Goal: Share content

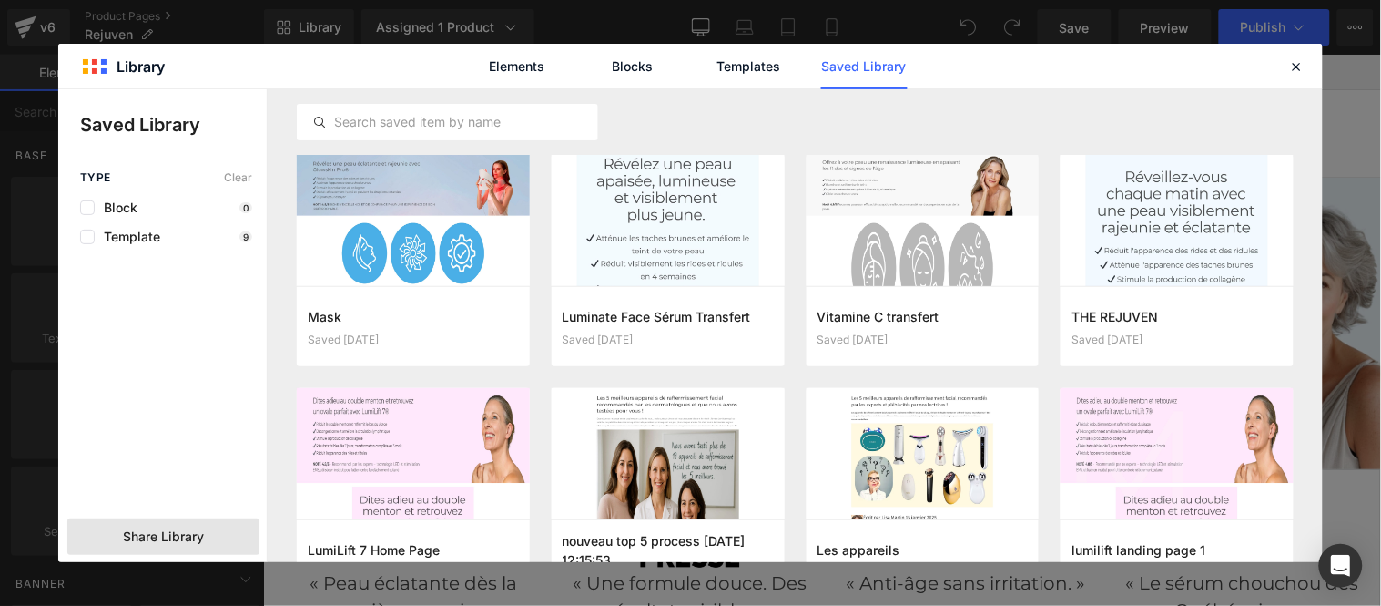
click at [188, 540] on span "Share Library" at bounding box center [163, 536] width 81 height 18
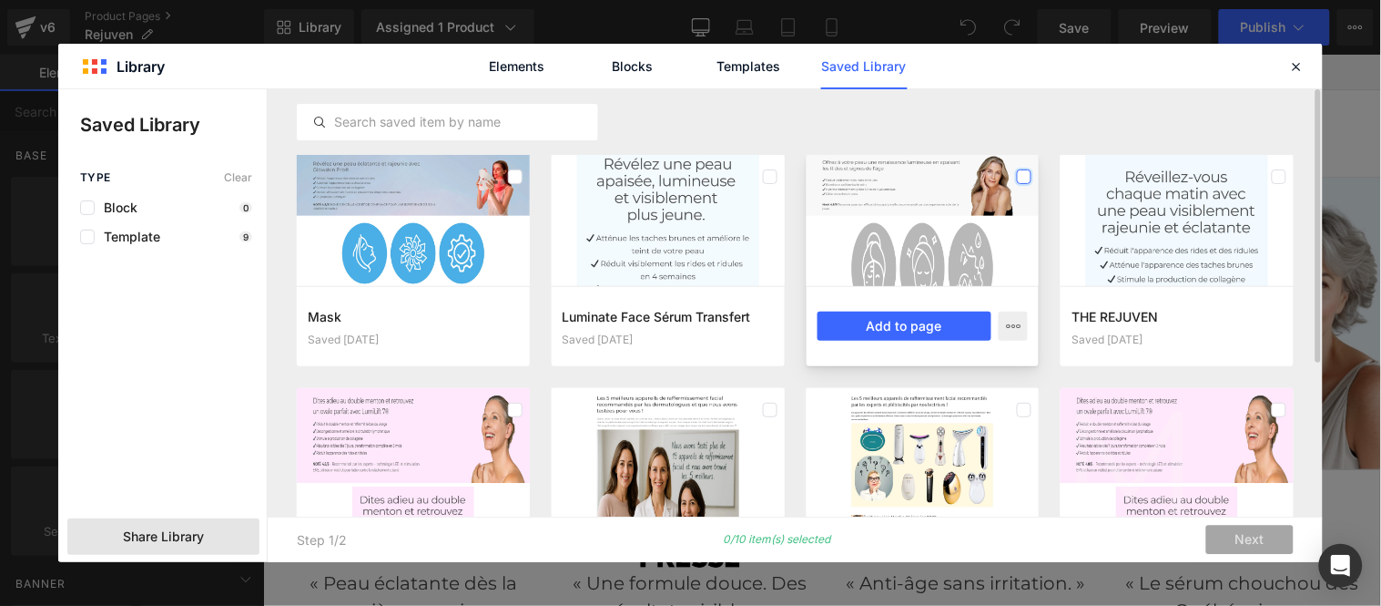
click at [1026, 182] on label at bounding box center [1024, 176] width 15 height 15
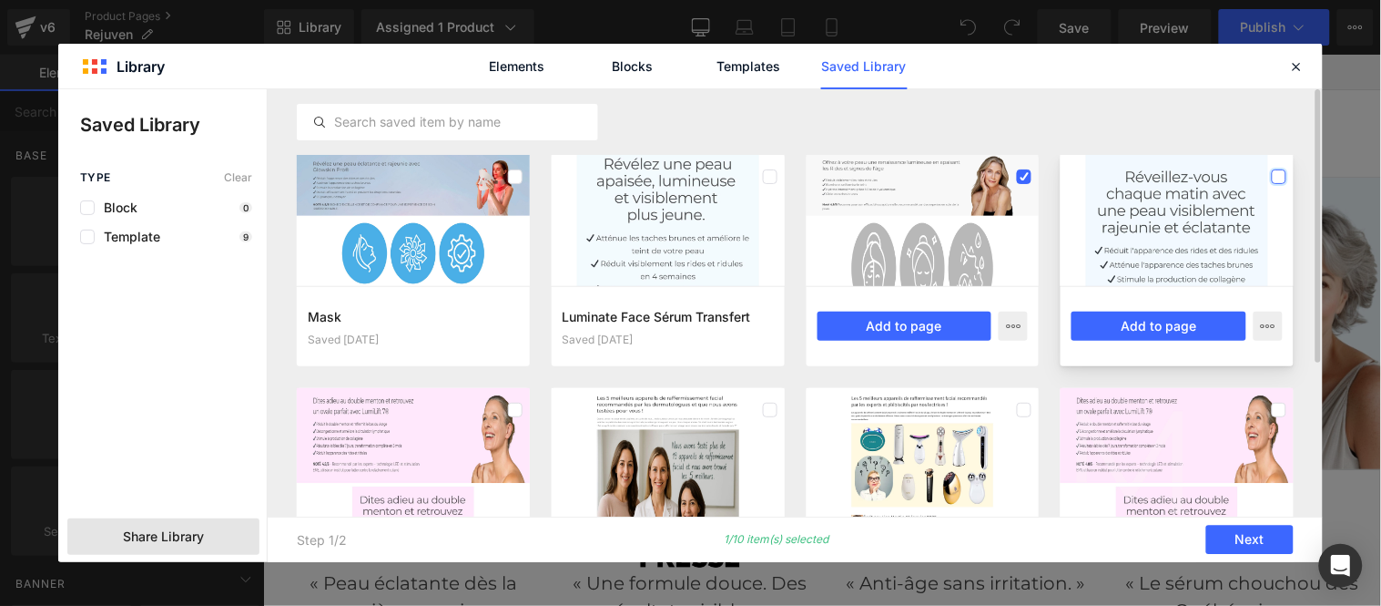
click at [1277, 170] on label at bounding box center [1279, 176] width 15 height 15
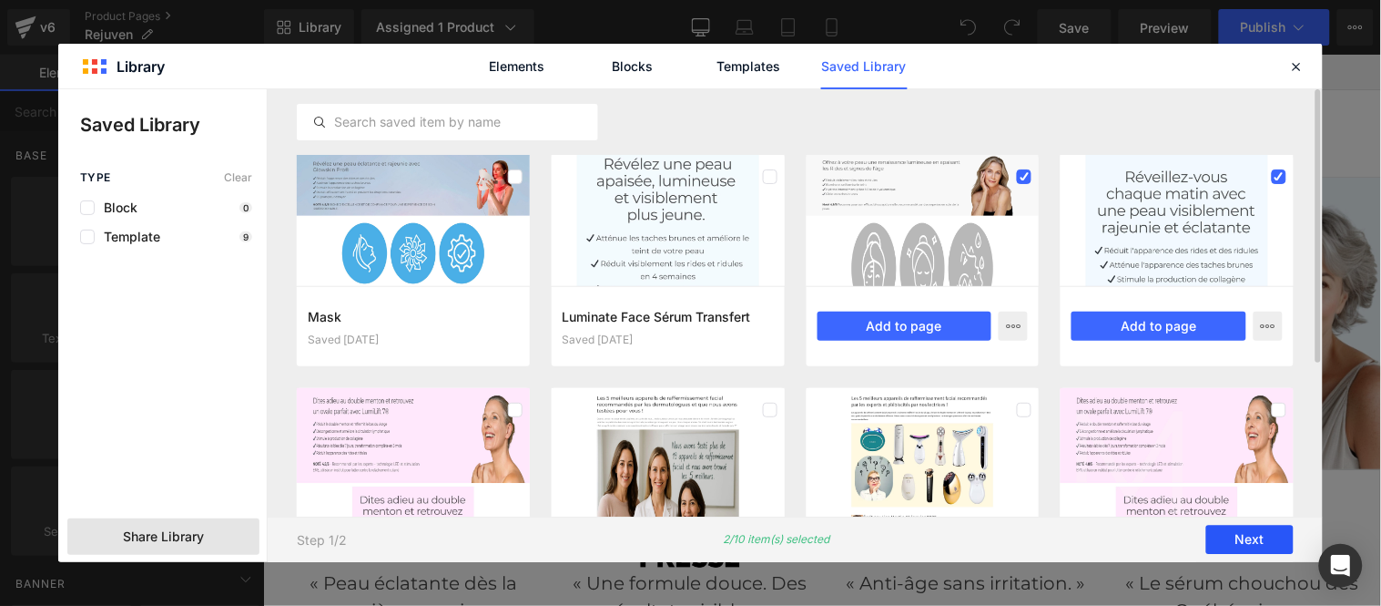
click at [1247, 543] on button "Next" at bounding box center [1250, 539] width 87 height 29
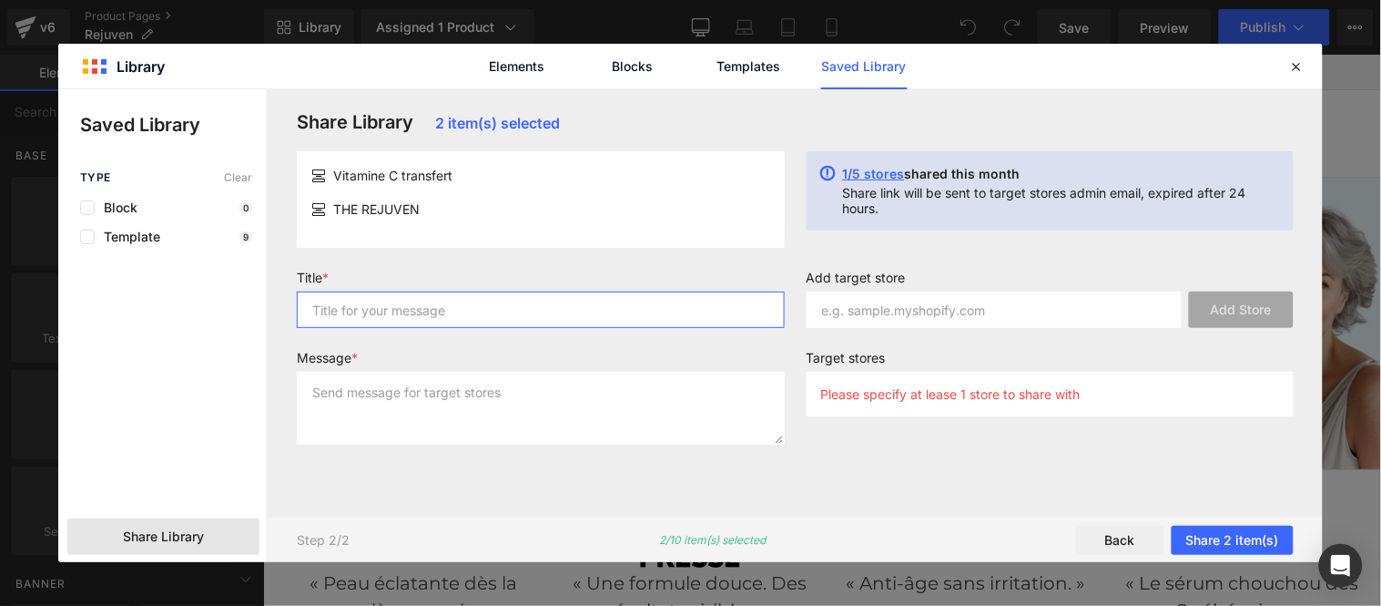
click at [501, 306] on input "text" at bounding box center [541, 309] width 488 height 36
type input "Ser"
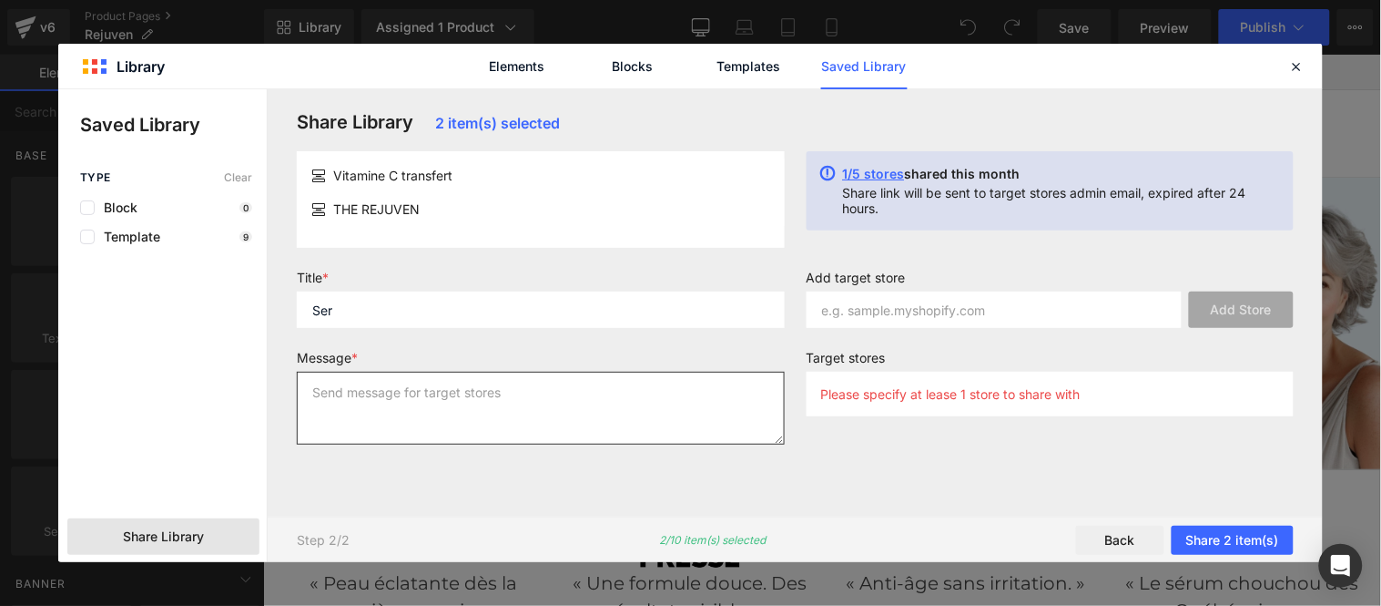
click at [532, 406] on textarea at bounding box center [541, 408] width 488 height 73
type textarea "ser"
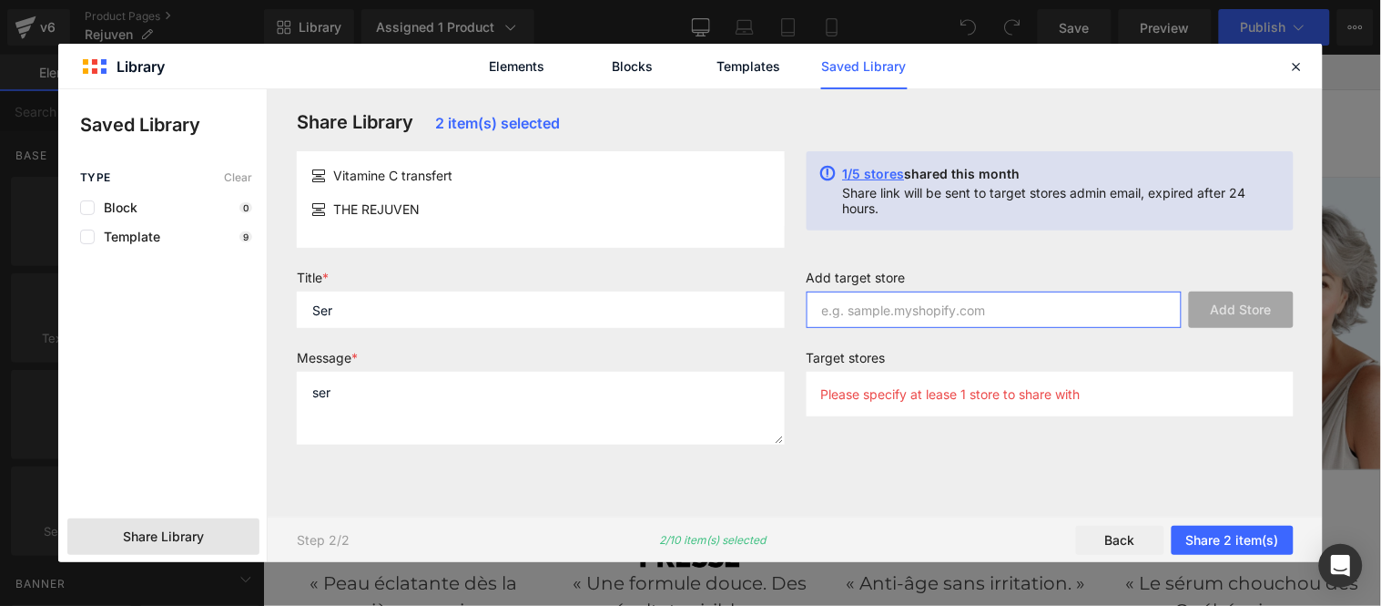
click at [921, 310] on input "text" at bounding box center [995, 309] width 376 height 36
paste input "https://admin.shopify.com/store/1ct0e9-di"
drag, startPoint x: 1022, startPoint y: 308, endPoint x: 778, endPoint y: 322, distance: 244.5
click at [778, 322] on form "Title * Ser Message * ser Add target store https://admin.shopify.com/store/1ct0…" at bounding box center [795, 364] width 1019 height 189
type input "1ct0e9-di"
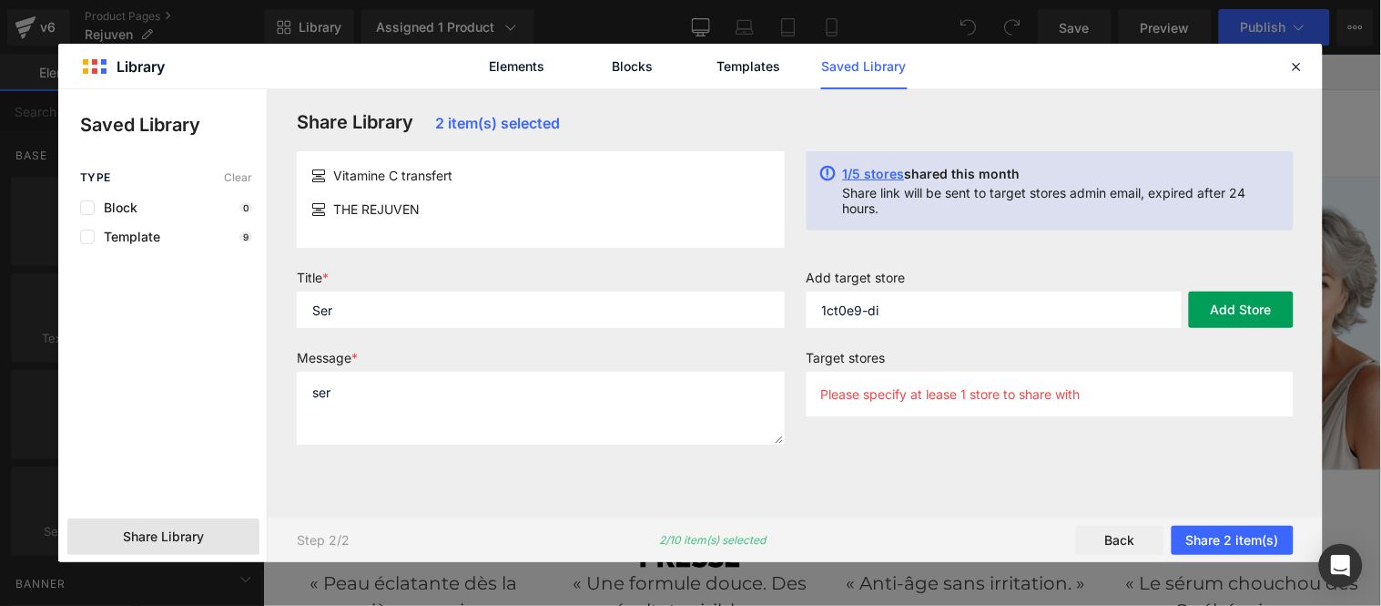
click at [1253, 316] on button "Add Store" at bounding box center [1241, 309] width 105 height 36
drag, startPoint x: 1241, startPoint y: 531, endPoint x: 1229, endPoint y: 516, distance: 18.8
click at [1239, 531] on button "Share 2 item(s)" at bounding box center [1233, 539] width 122 height 29
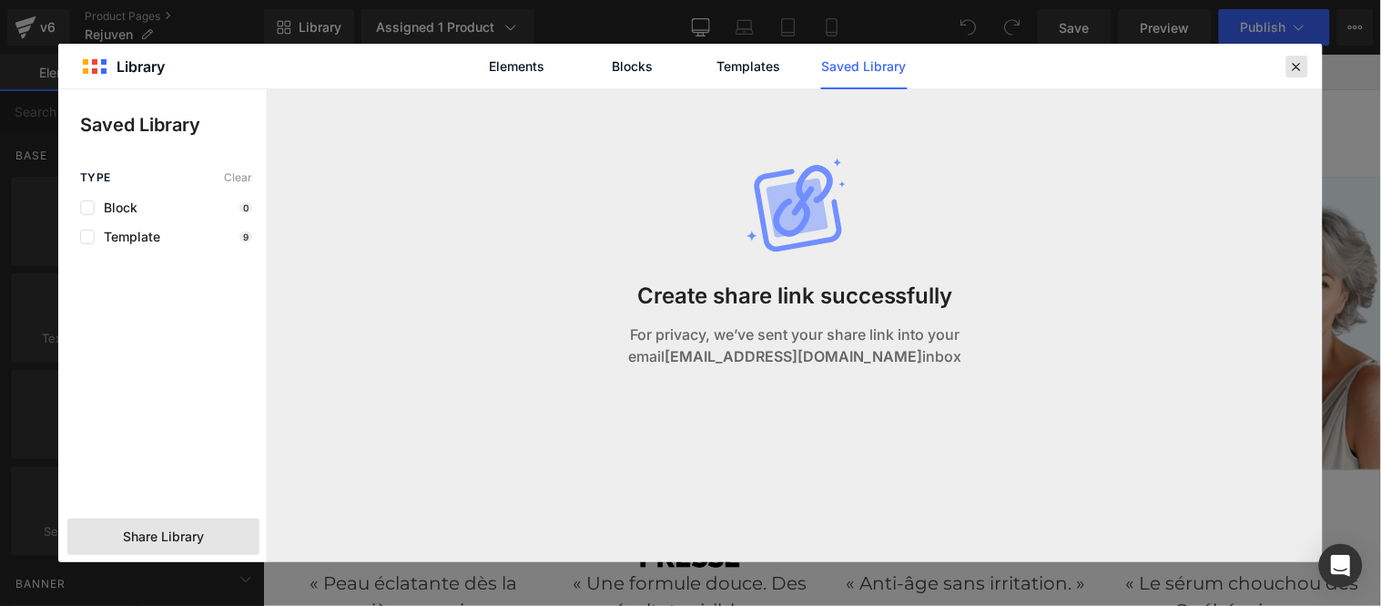
click at [1302, 73] on icon at bounding box center [1297, 66] width 16 height 16
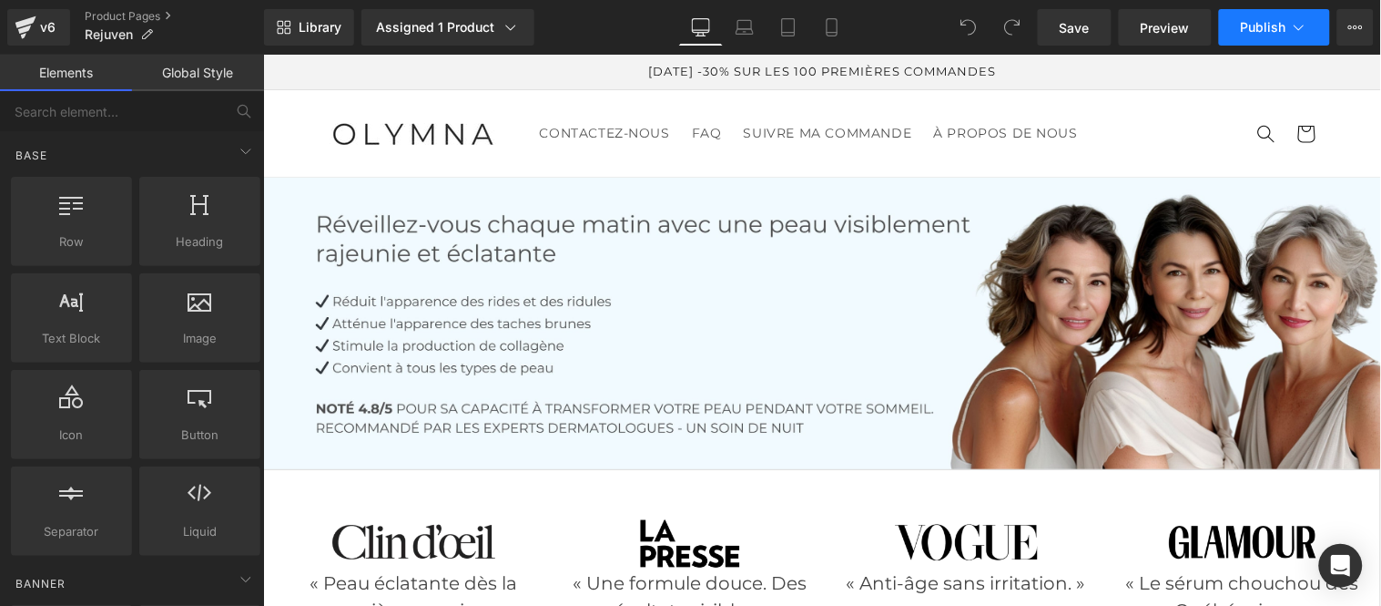
click at [1271, 23] on span "Publish" at bounding box center [1264, 27] width 46 height 15
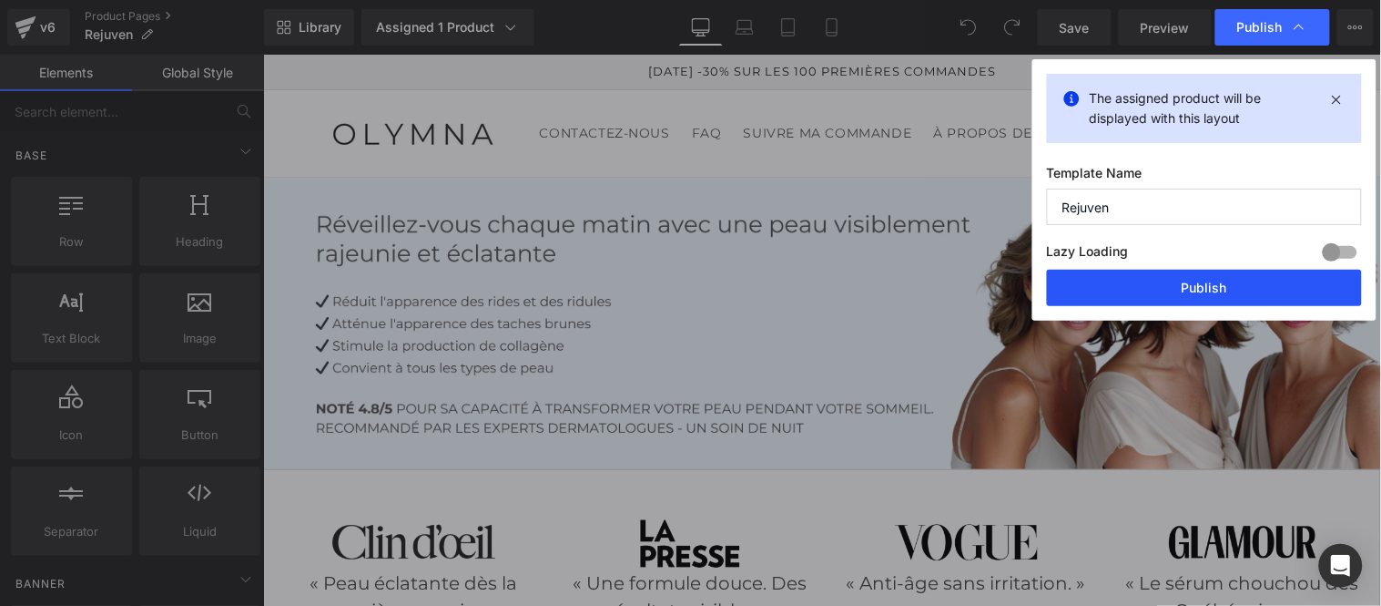
click at [1159, 280] on button "Publish" at bounding box center [1204, 288] width 315 height 36
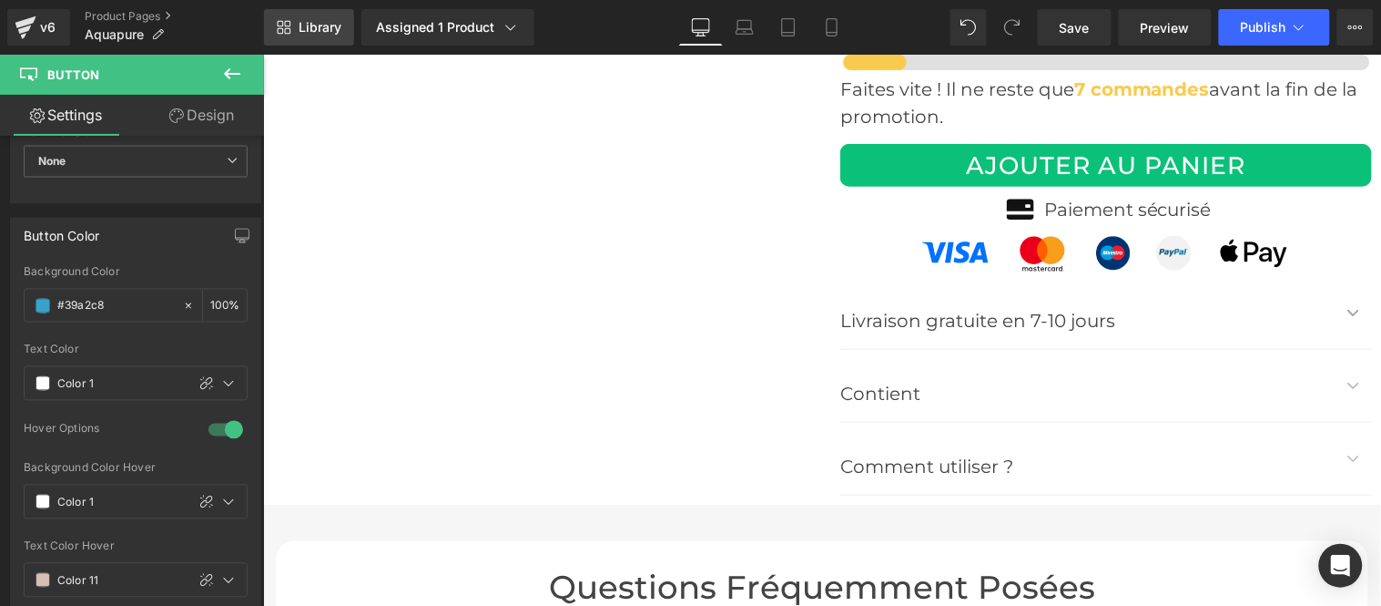
scroll to position [6756, 0]
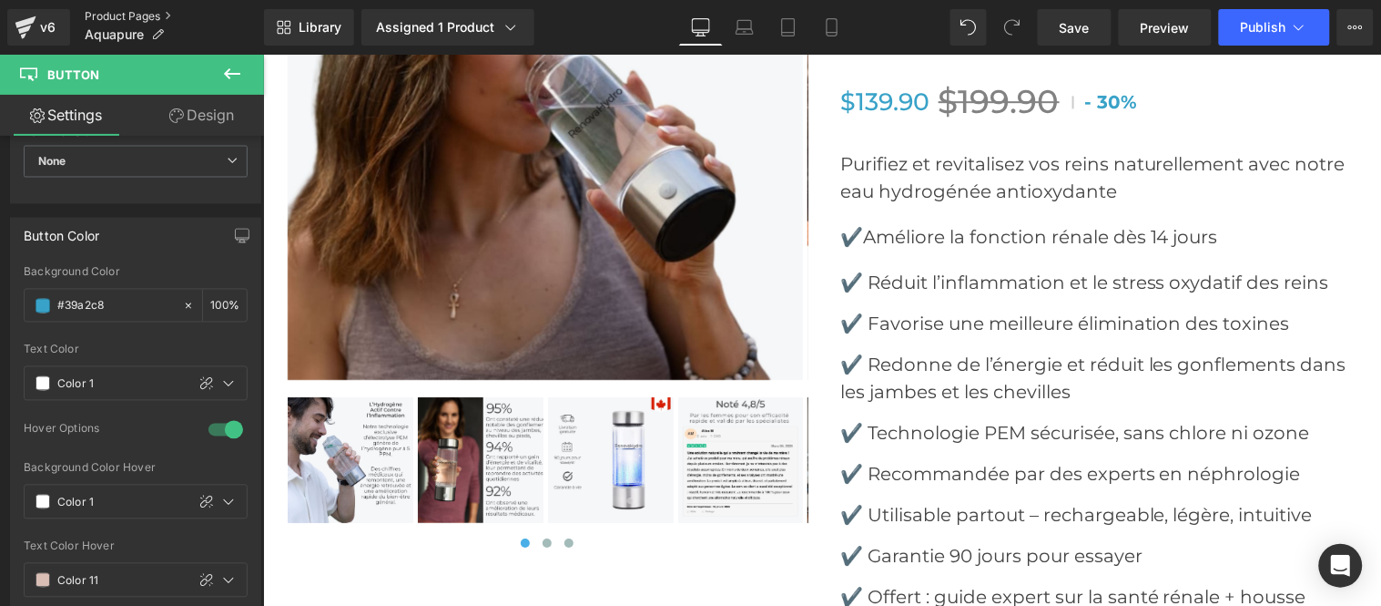
click at [107, 12] on link "Product Pages" at bounding box center [174, 16] width 179 height 15
